Goal: Transaction & Acquisition: Purchase product/service

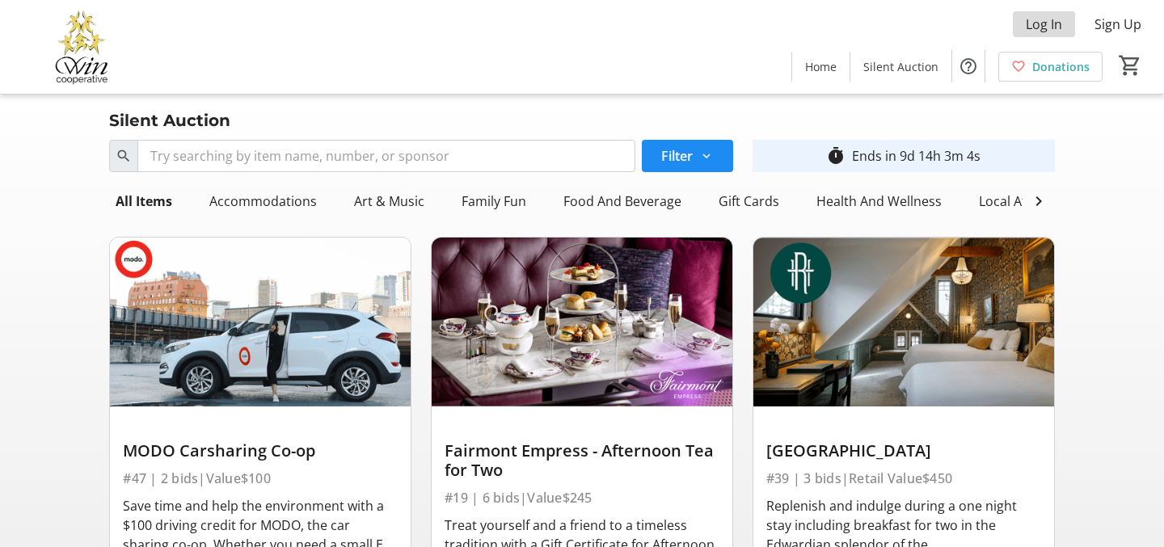
click at [1051, 24] on span "Log In" at bounding box center [1044, 24] width 36 height 19
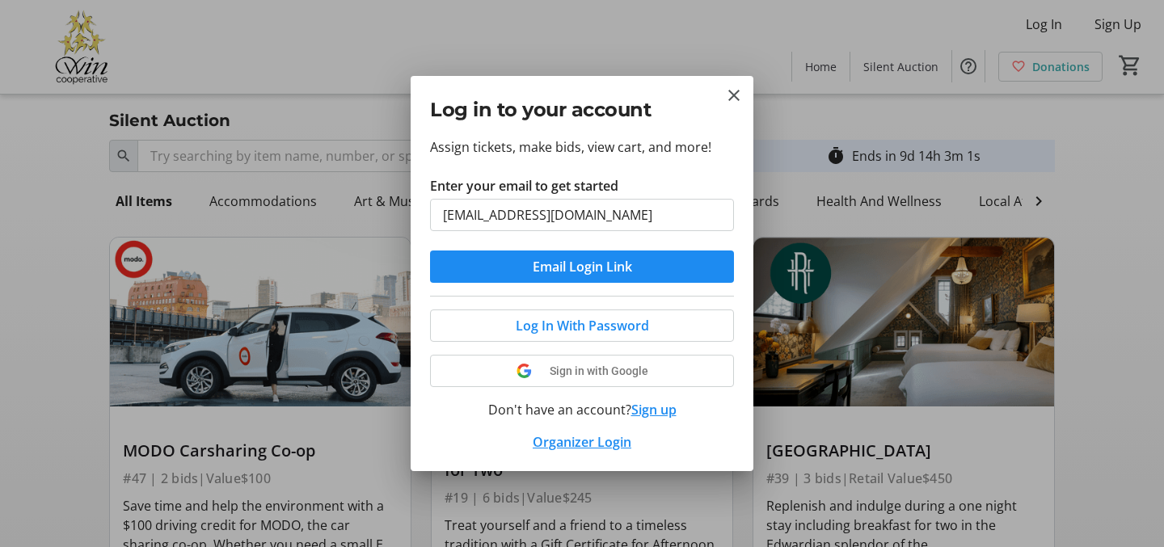
type input "jgrn525@gmail.com"
click at [582, 267] on button "Email Login Link" at bounding box center [582, 267] width 304 height 32
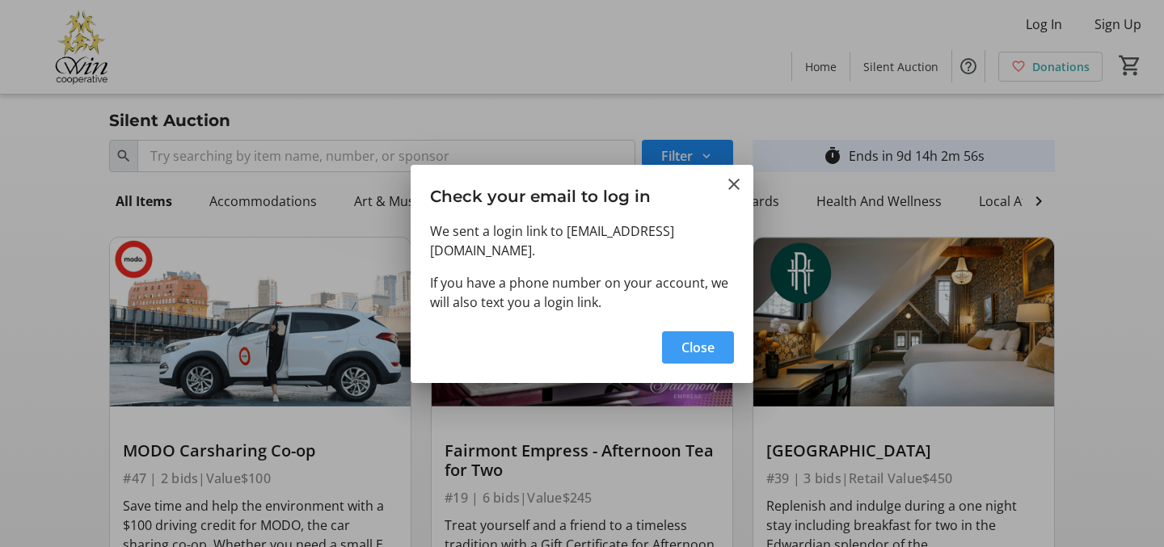
click at [698, 343] on span "Close" at bounding box center [698, 347] width 33 height 19
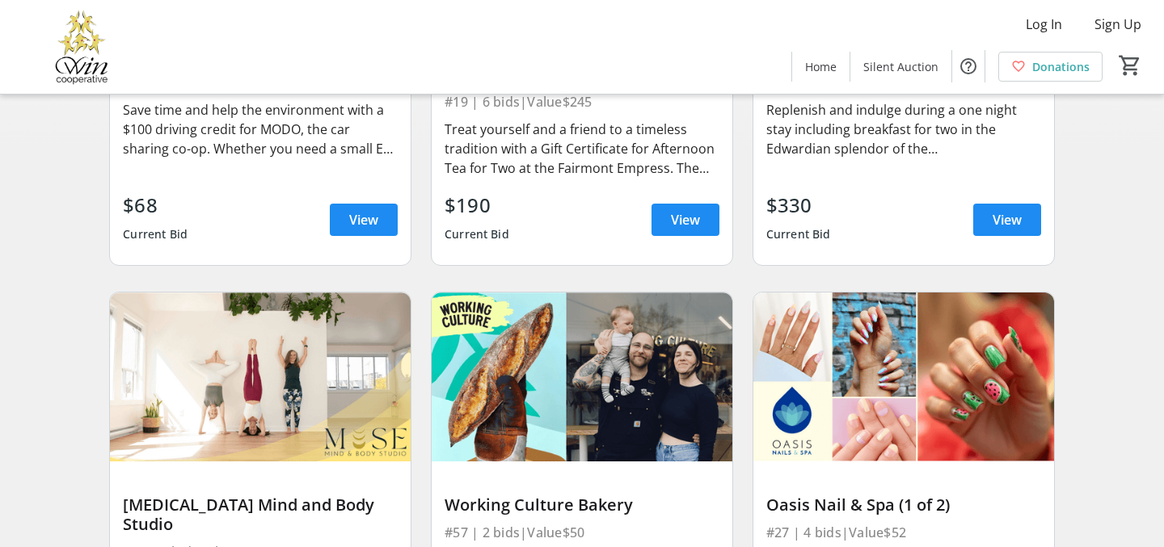
scroll to position [398, 0]
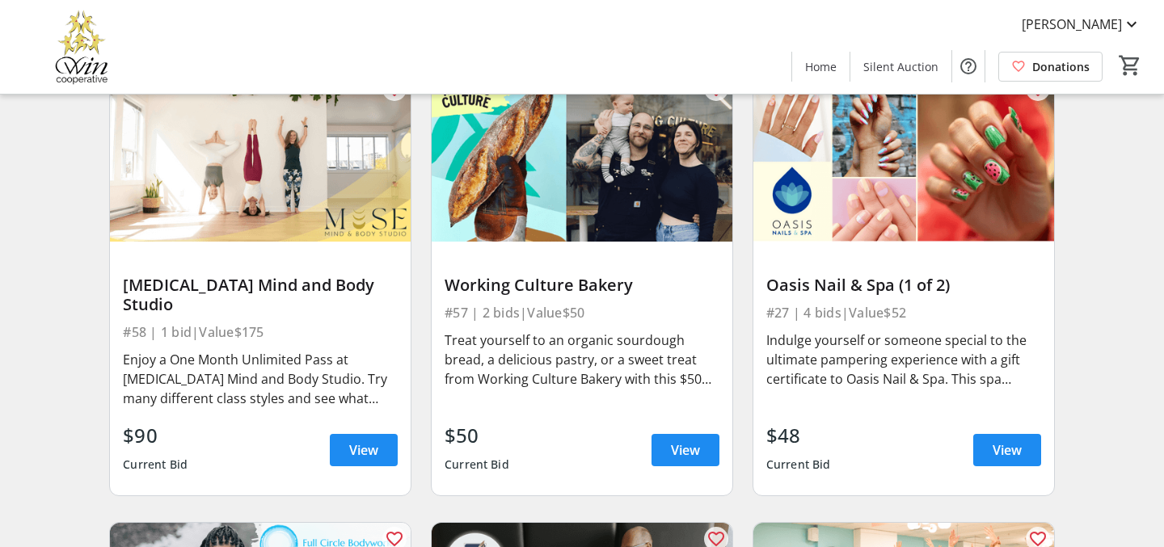
scroll to position [618, 0]
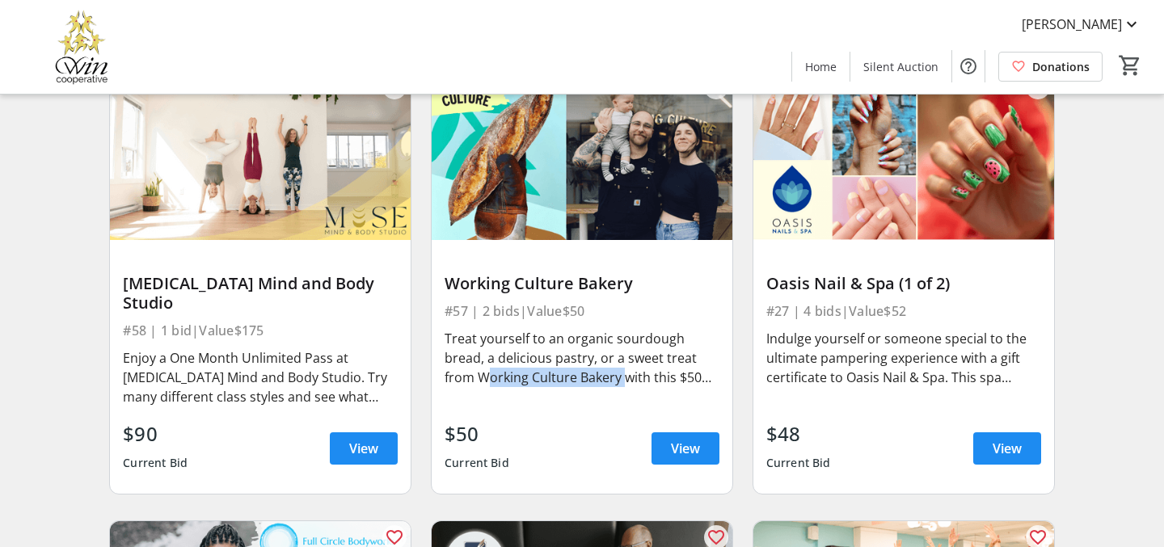
drag, startPoint x: 479, startPoint y: 378, endPoint x: 622, endPoint y: 371, distance: 143.3
click at [622, 371] on div "Treat yourself to an organic sourdough bread, a delicious pastry, or a sweet tr…" at bounding box center [582, 358] width 275 height 58
copy div "Working Culture Bakery"
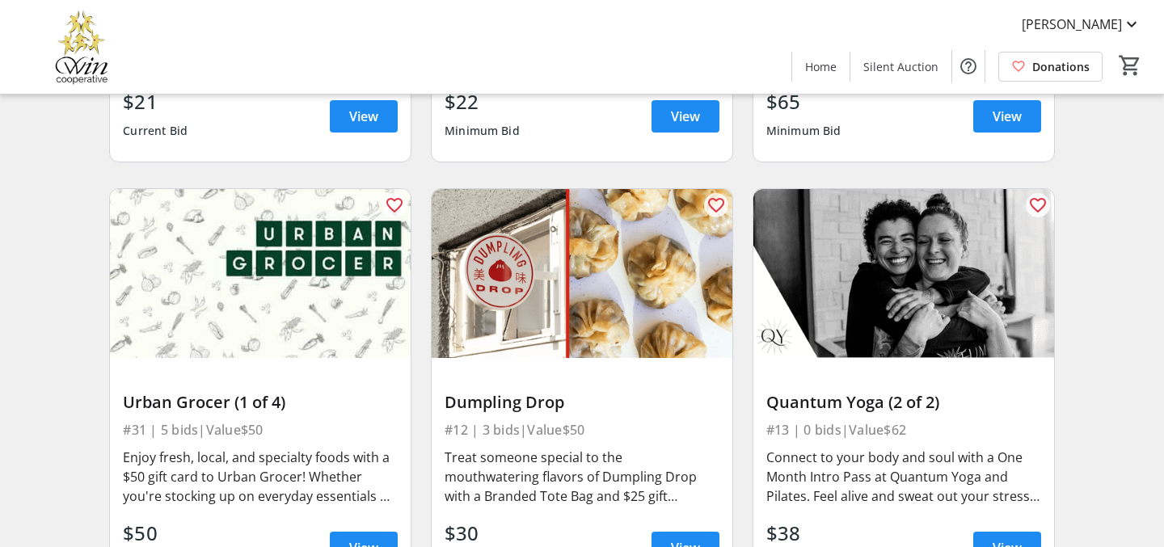
scroll to position [3587, 0]
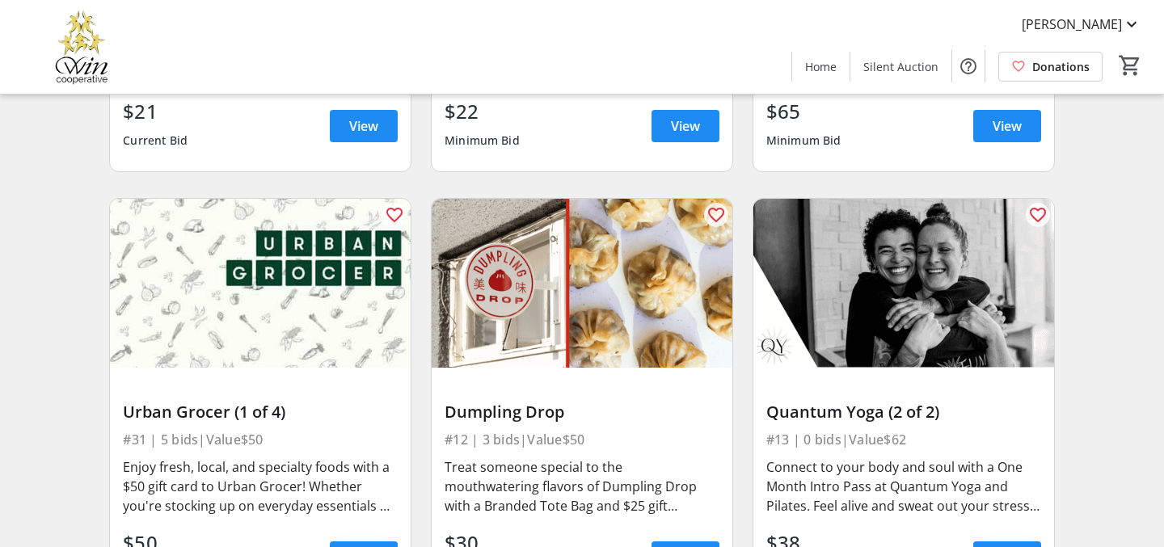
click at [610, 230] on img at bounding box center [582, 283] width 301 height 169
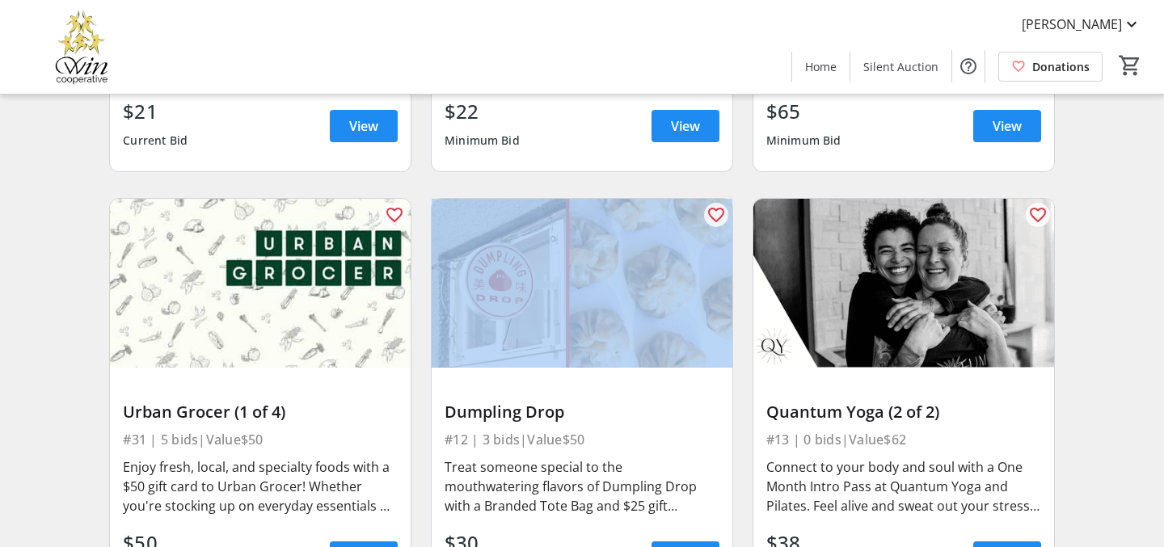
click at [610, 230] on img at bounding box center [582, 283] width 301 height 169
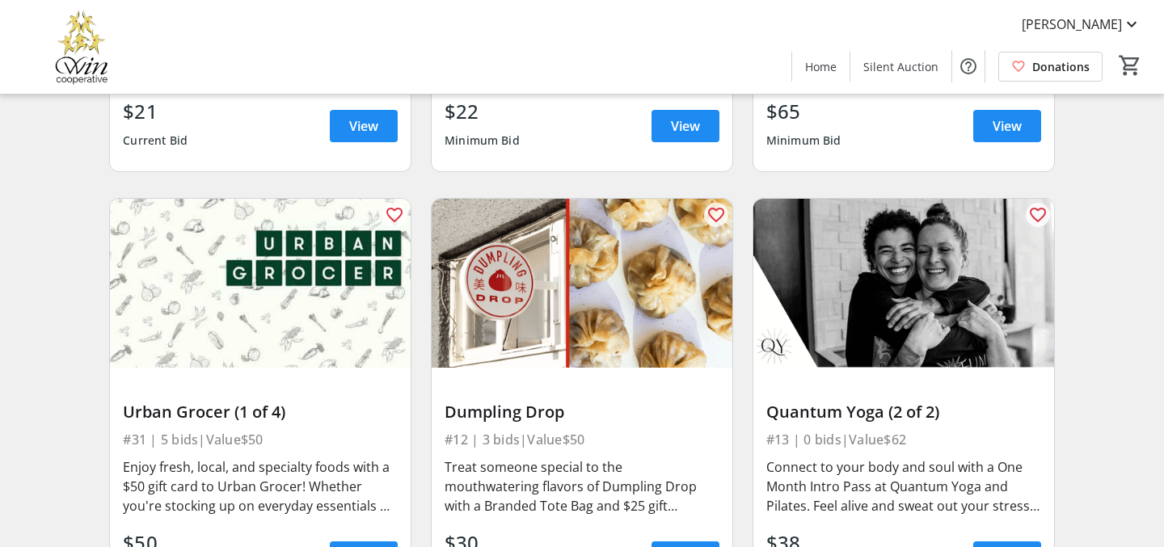
click at [564, 258] on img at bounding box center [582, 283] width 301 height 169
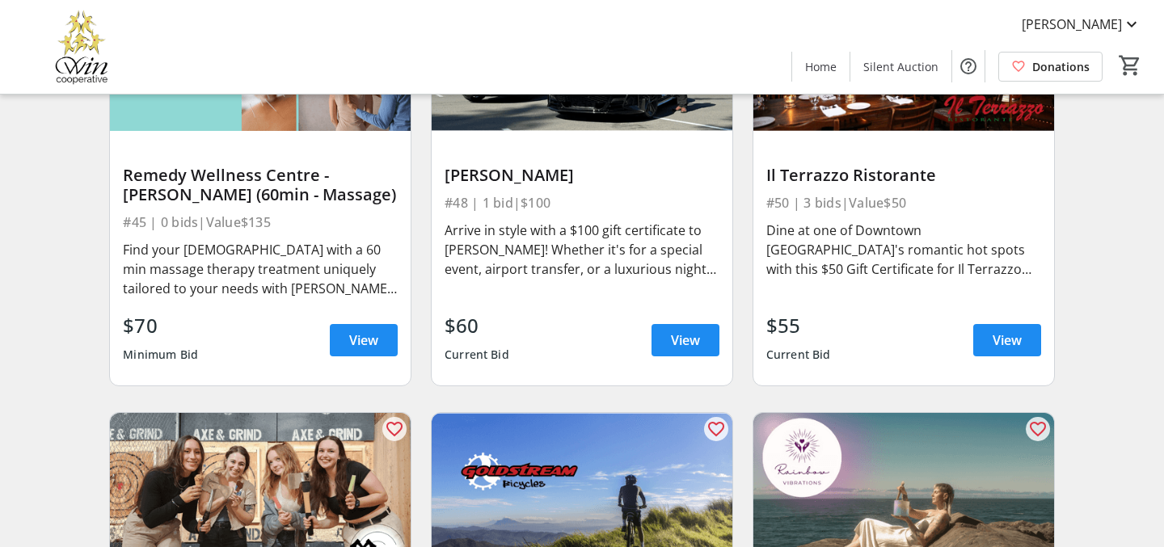
scroll to position [8157, 0]
click at [999, 331] on span "View" at bounding box center [1007, 340] width 29 height 19
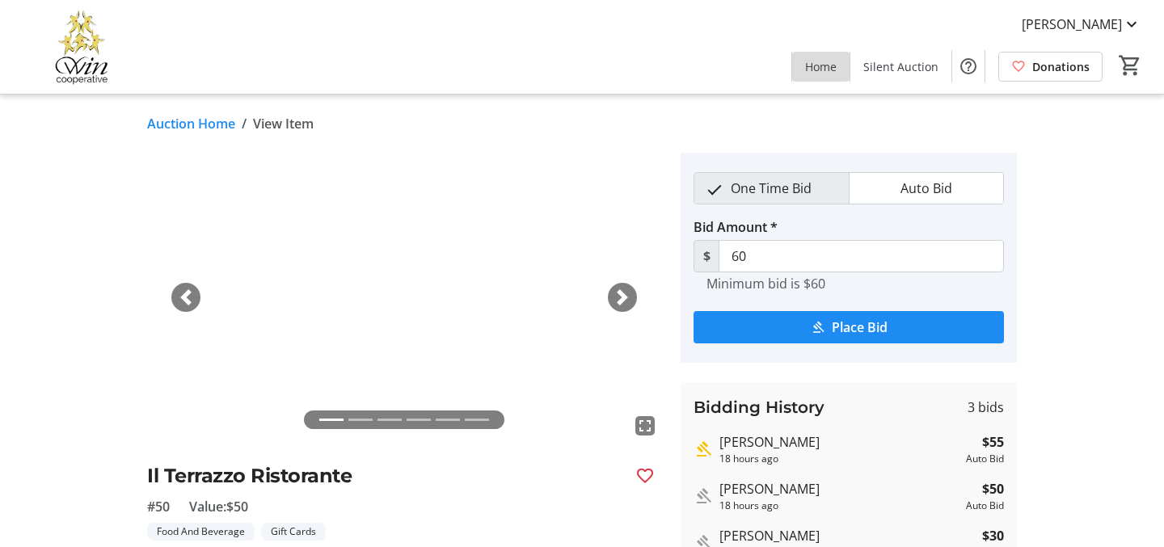
click at [830, 69] on span "Home" at bounding box center [821, 66] width 32 height 17
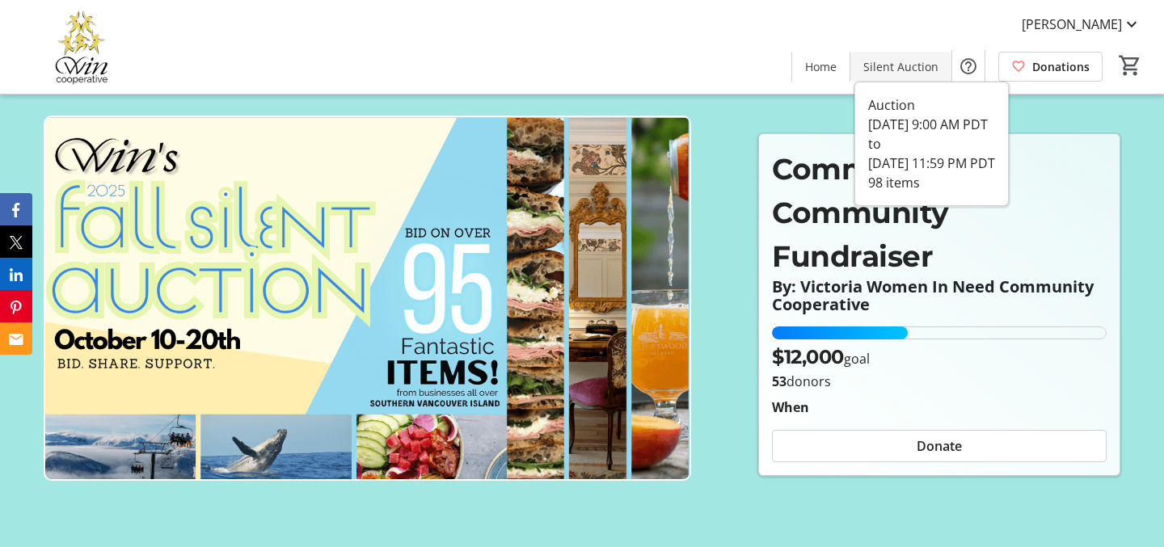
click at [903, 70] on span "Silent Auction" at bounding box center [901, 66] width 75 height 17
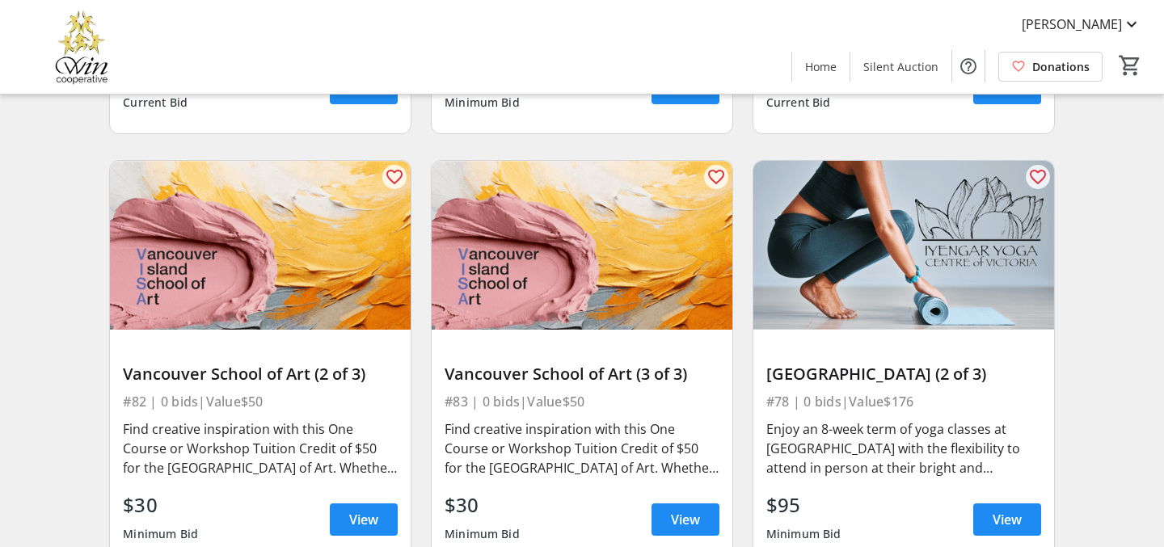
scroll to position [12368, 0]
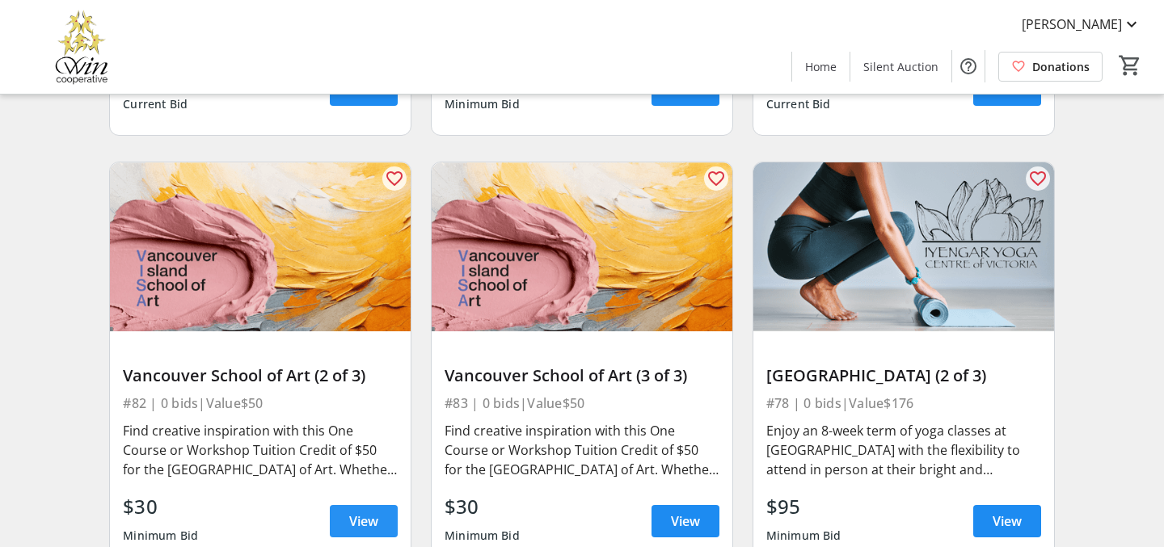
click at [363, 512] on span "View" at bounding box center [363, 521] width 29 height 19
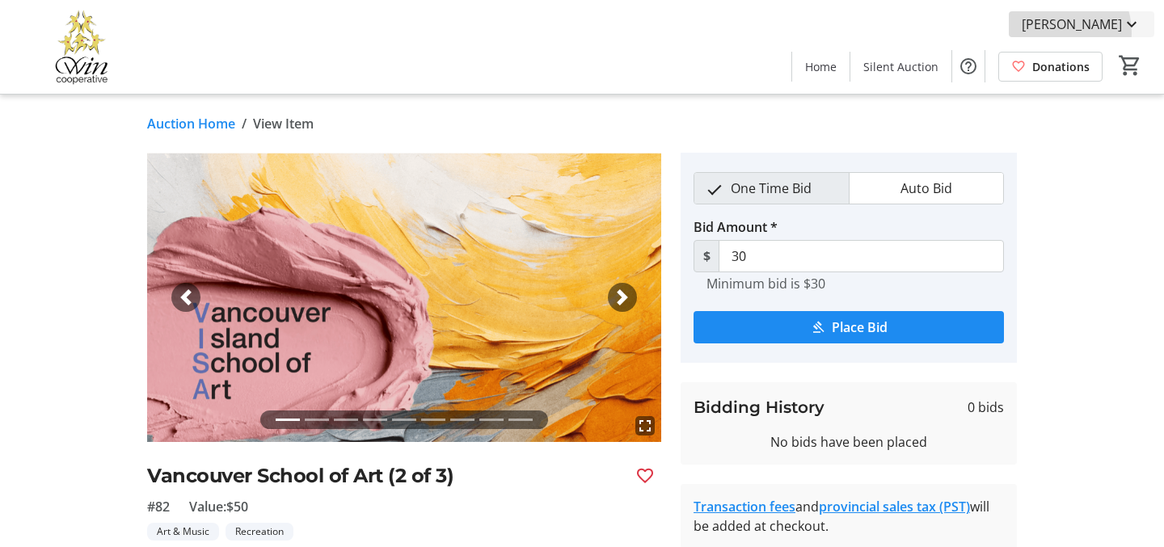
click at [1074, 33] on span "[PERSON_NAME]" at bounding box center [1072, 24] width 100 height 19
